Goal: Task Accomplishment & Management: Manage account settings

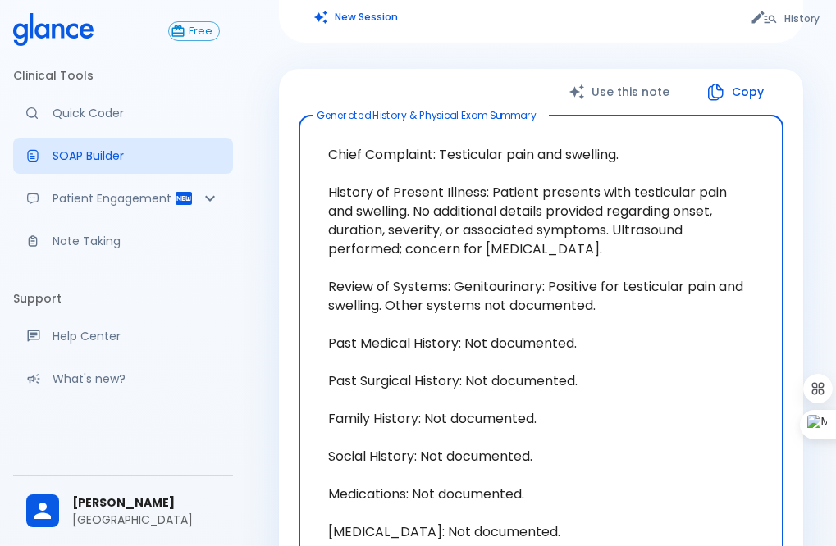
scroll to position [164, 0]
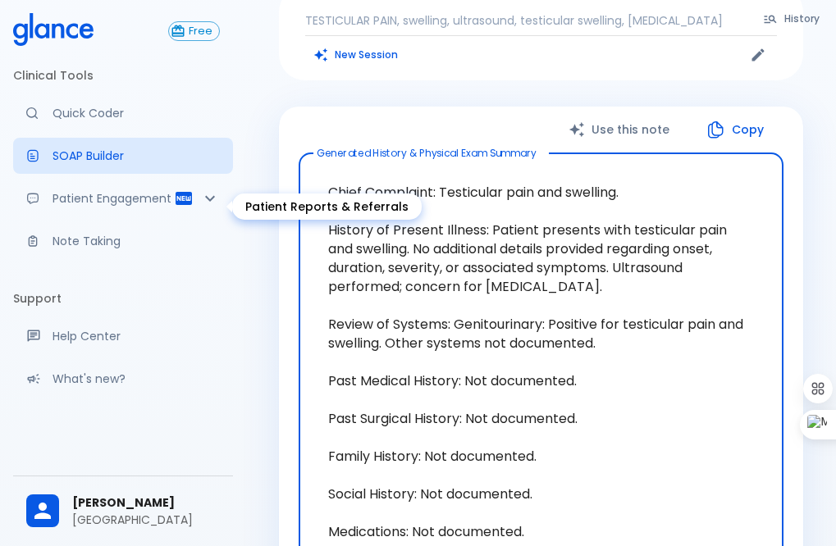
click at [200, 208] on icon "Patient Reports & Referrals" at bounding box center [210, 199] width 20 height 20
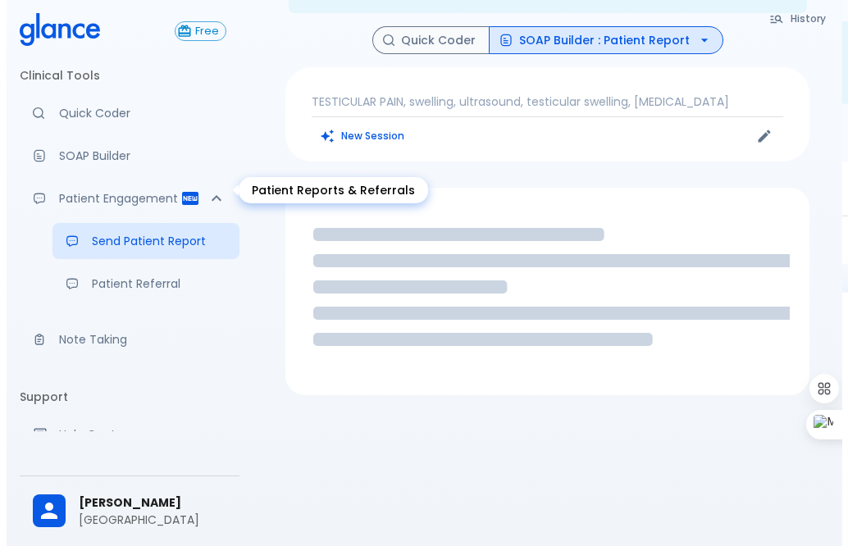
scroll to position [66, 0]
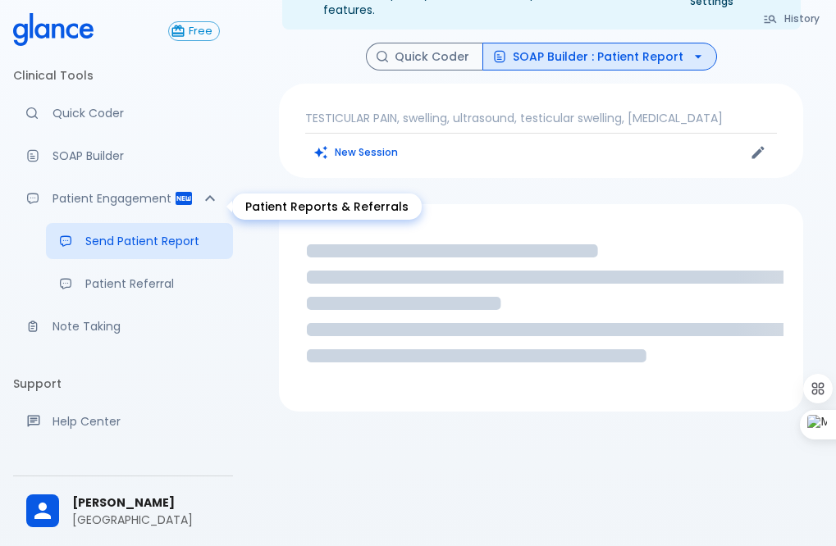
click at [200, 208] on icon "Patient Reports & Referrals" at bounding box center [210, 199] width 20 height 20
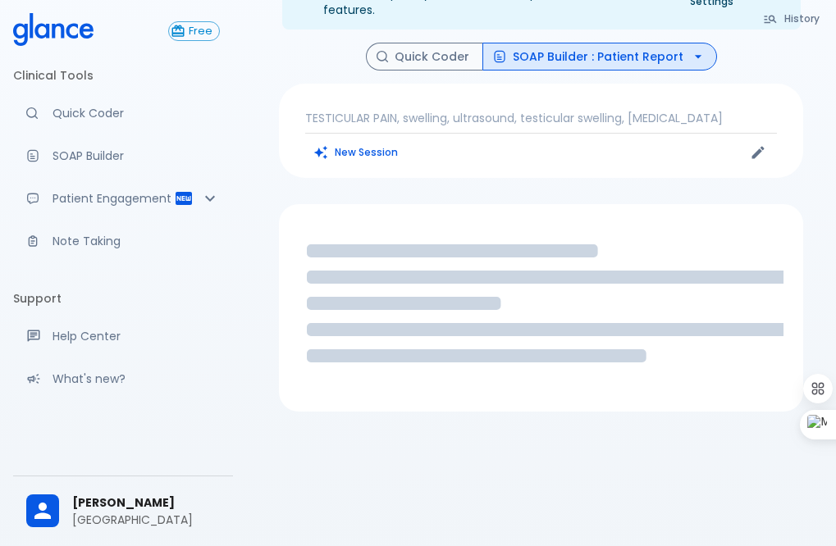
click at [103, 512] on p "[GEOGRAPHIC_DATA]" at bounding box center [146, 520] width 148 height 16
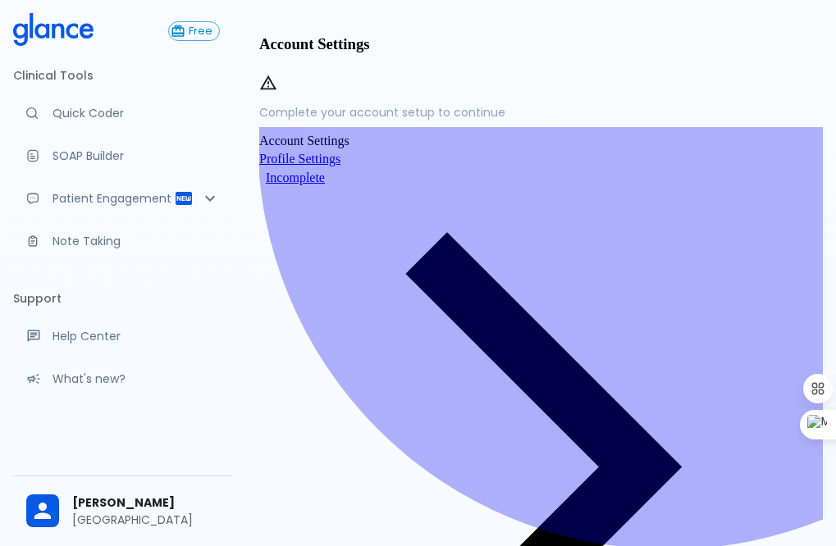
click at [331, 185] on span "Incomplete" at bounding box center [295, 178] width 72 height 14
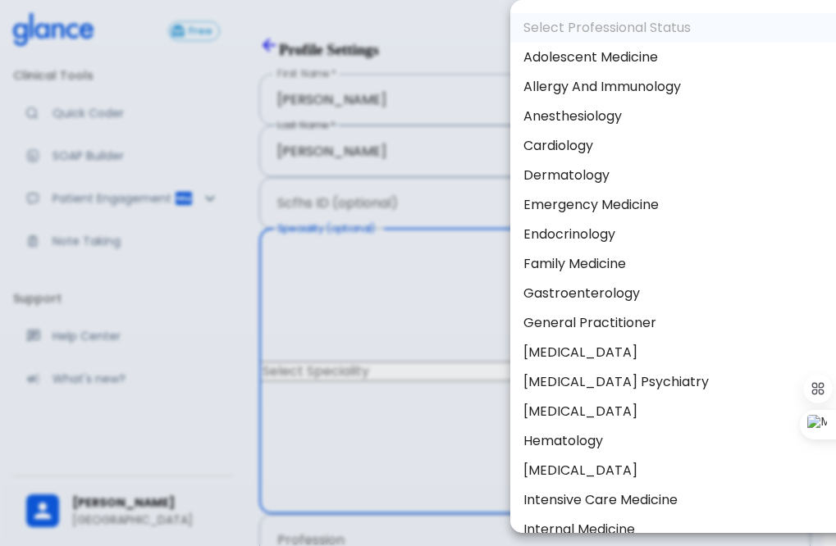
click at [609, 256] on body "↧ pull to refresh ↧ Free Clinical Tools Quick Coder SOAP Builder Patient Engage…" at bounding box center [418, 520] width 836 height 1041
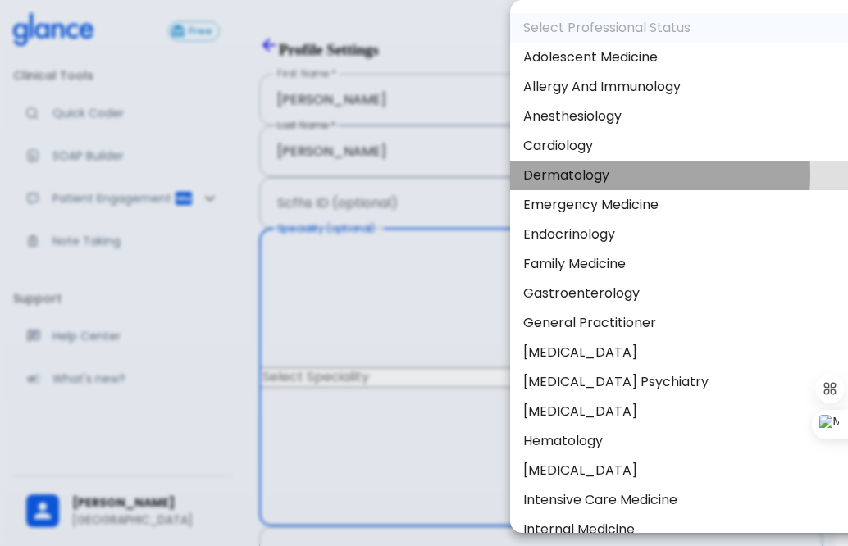
drag, startPoint x: 579, startPoint y: 175, endPoint x: 581, endPoint y: 214, distance: 39.4
click at [577, 175] on li "Dermatology" at bounding box center [687, 176] width 354 height 30
type input "Dermatology"
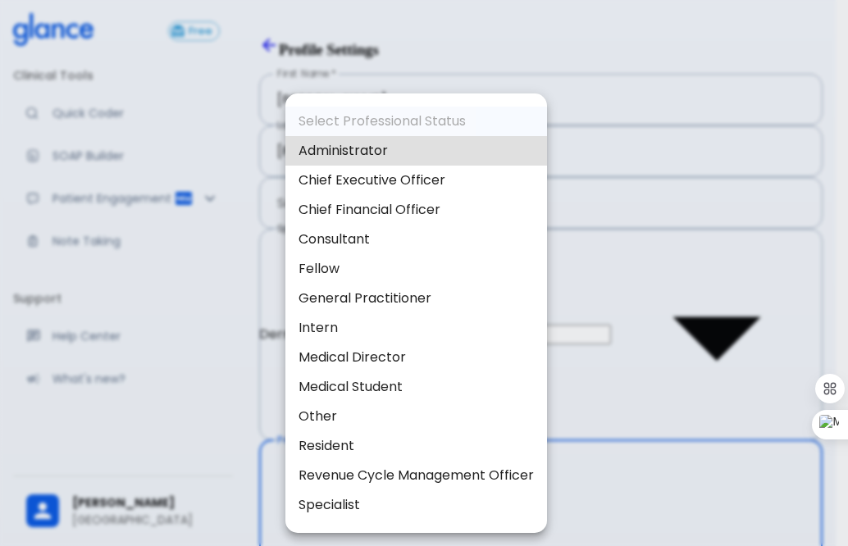
click at [457, 317] on body "↧ pull to refresh ↧ Free Clinical Tools Quick Coder SOAP Builder Patient Engage…" at bounding box center [424, 489] width 848 height 979
click at [336, 503] on li "Specialist" at bounding box center [416, 505] width 262 height 30
type input "specialist"
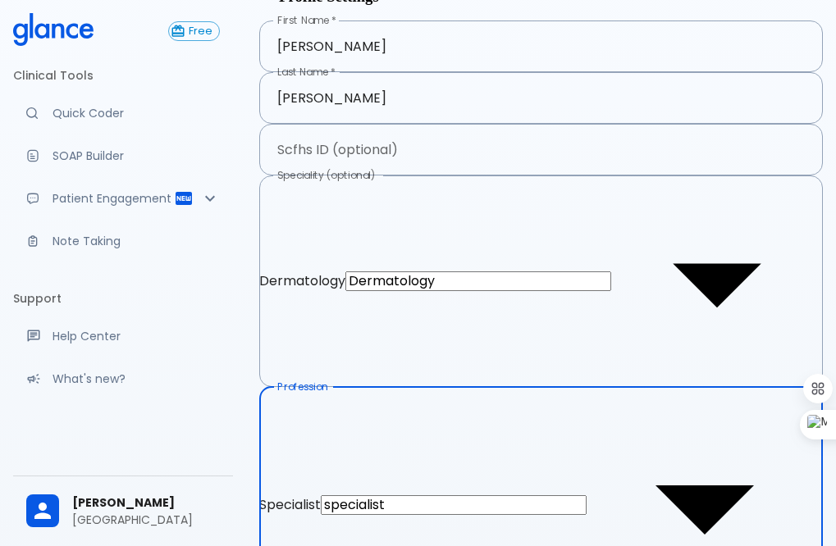
scroll to position [82, 0]
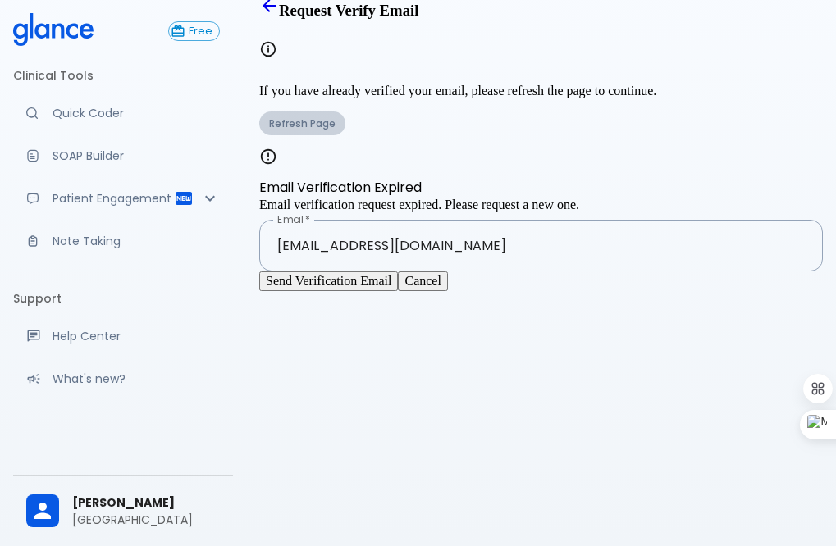
click at [345, 135] on button "Refresh Page" at bounding box center [302, 124] width 86 height 24
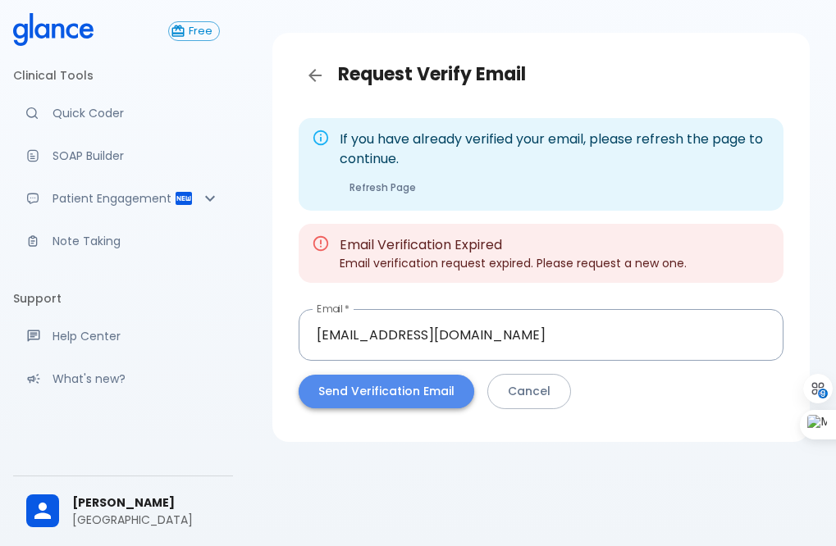
click at [418, 396] on button "Send Verification Email" at bounding box center [387, 392] width 176 height 34
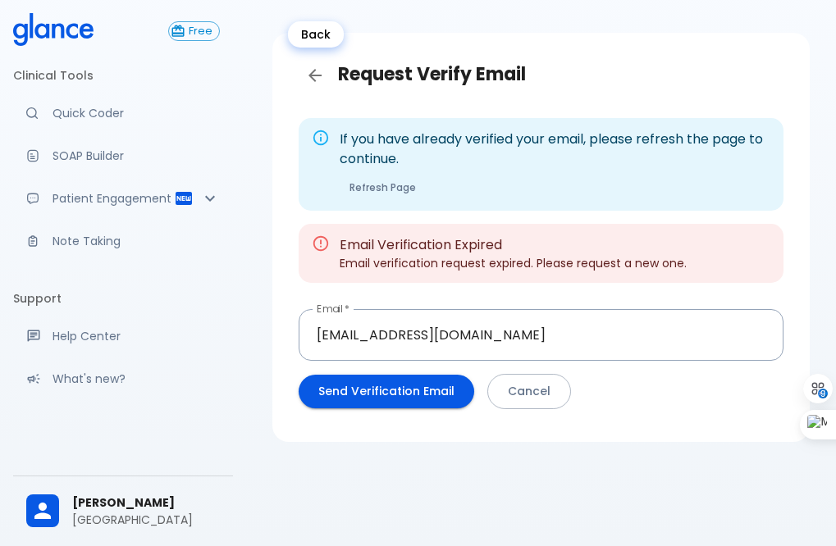
click at [317, 73] on icon "Back" at bounding box center [315, 76] width 20 height 20
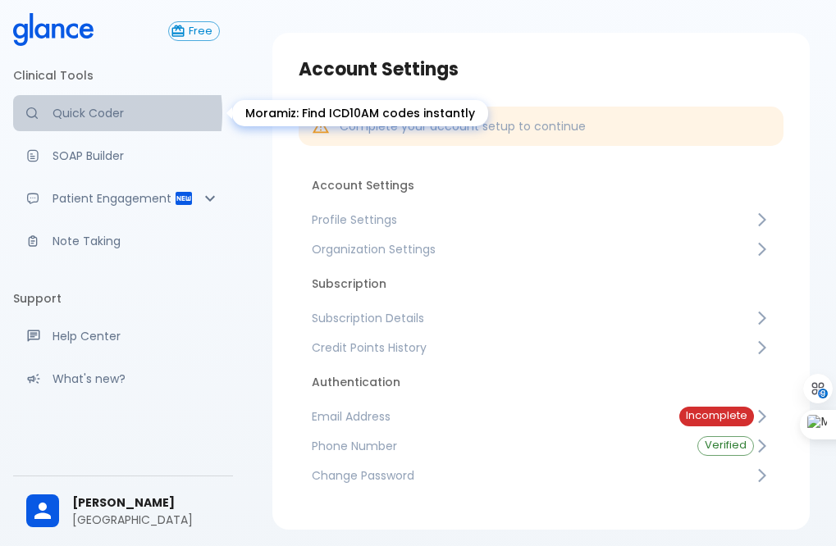
click at [71, 113] on p "Quick Coder" at bounding box center [135, 113] width 167 height 16
